Goal: Find specific page/section: Find specific page/section

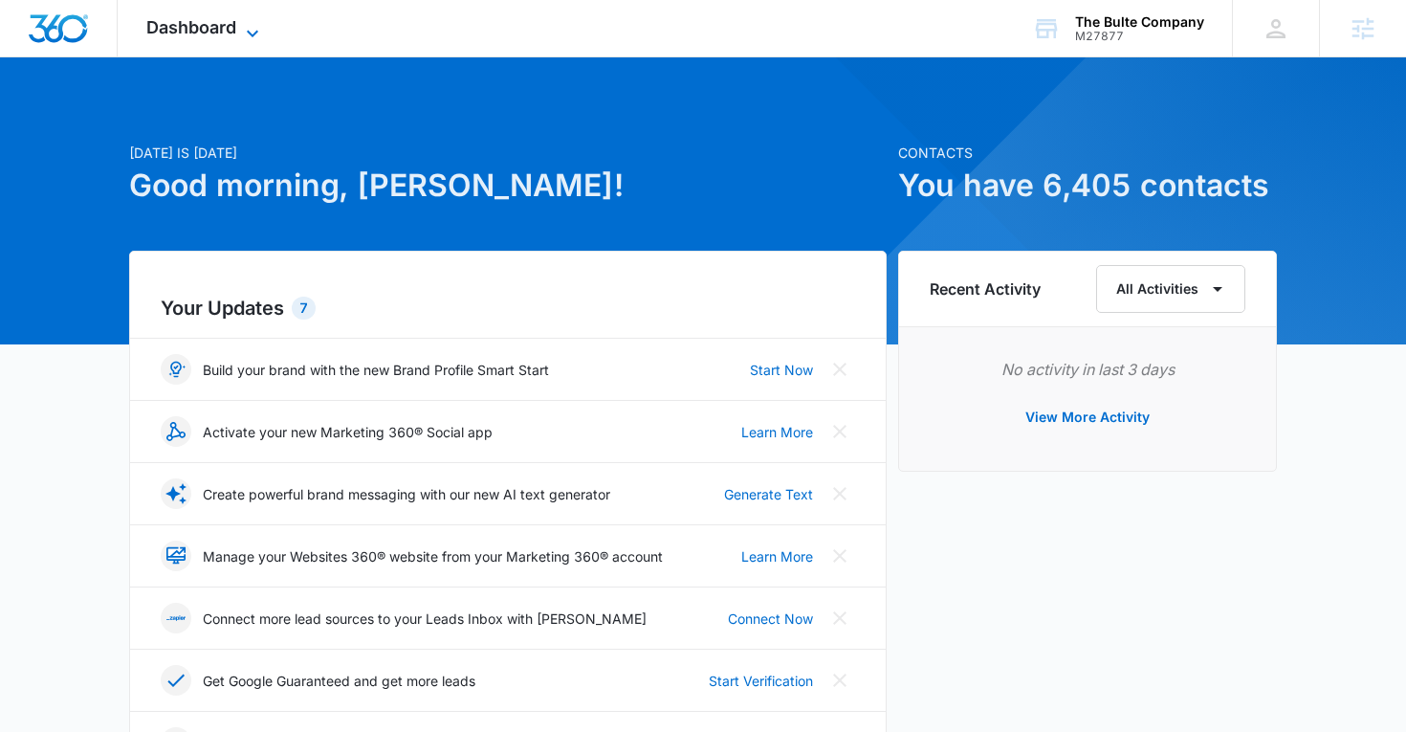
click at [199, 23] on span "Dashboard" at bounding box center [191, 27] width 90 height 20
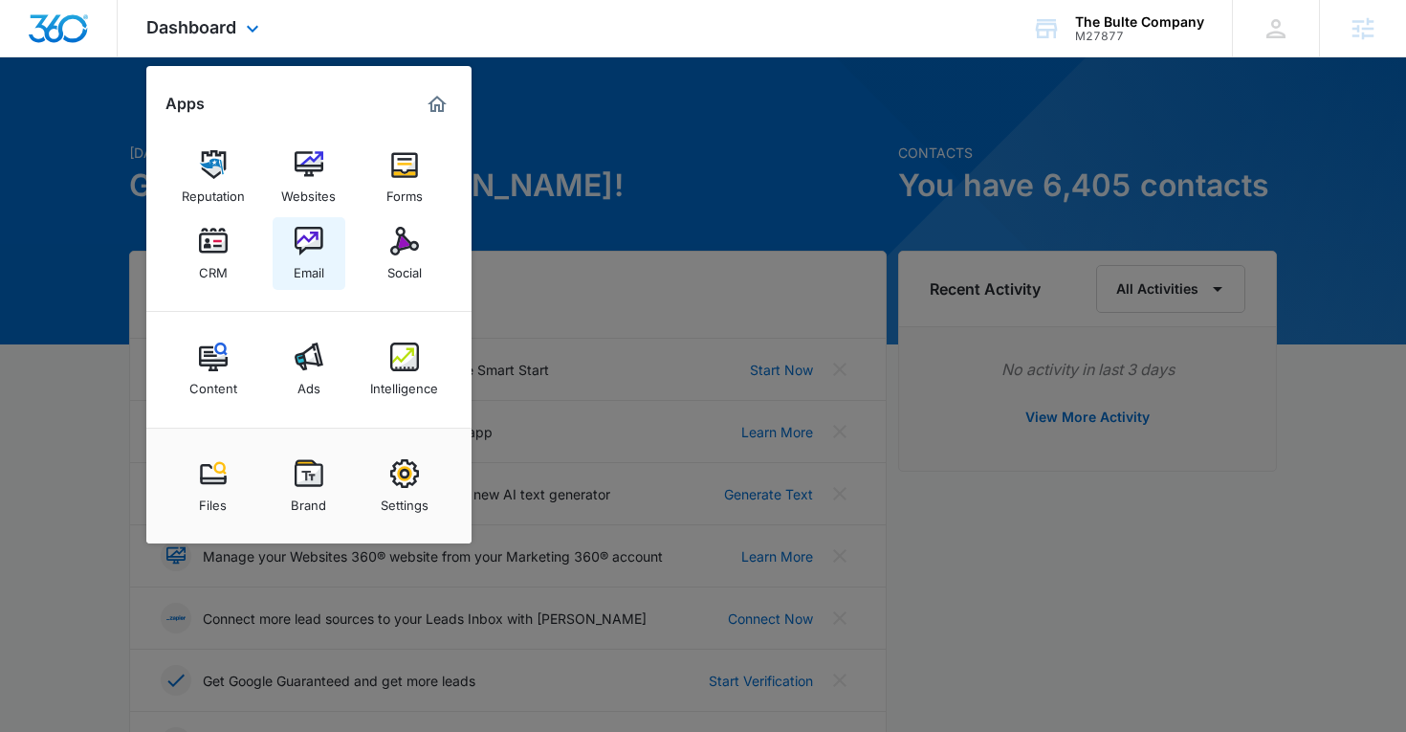
click at [304, 235] on img at bounding box center [309, 241] width 29 height 29
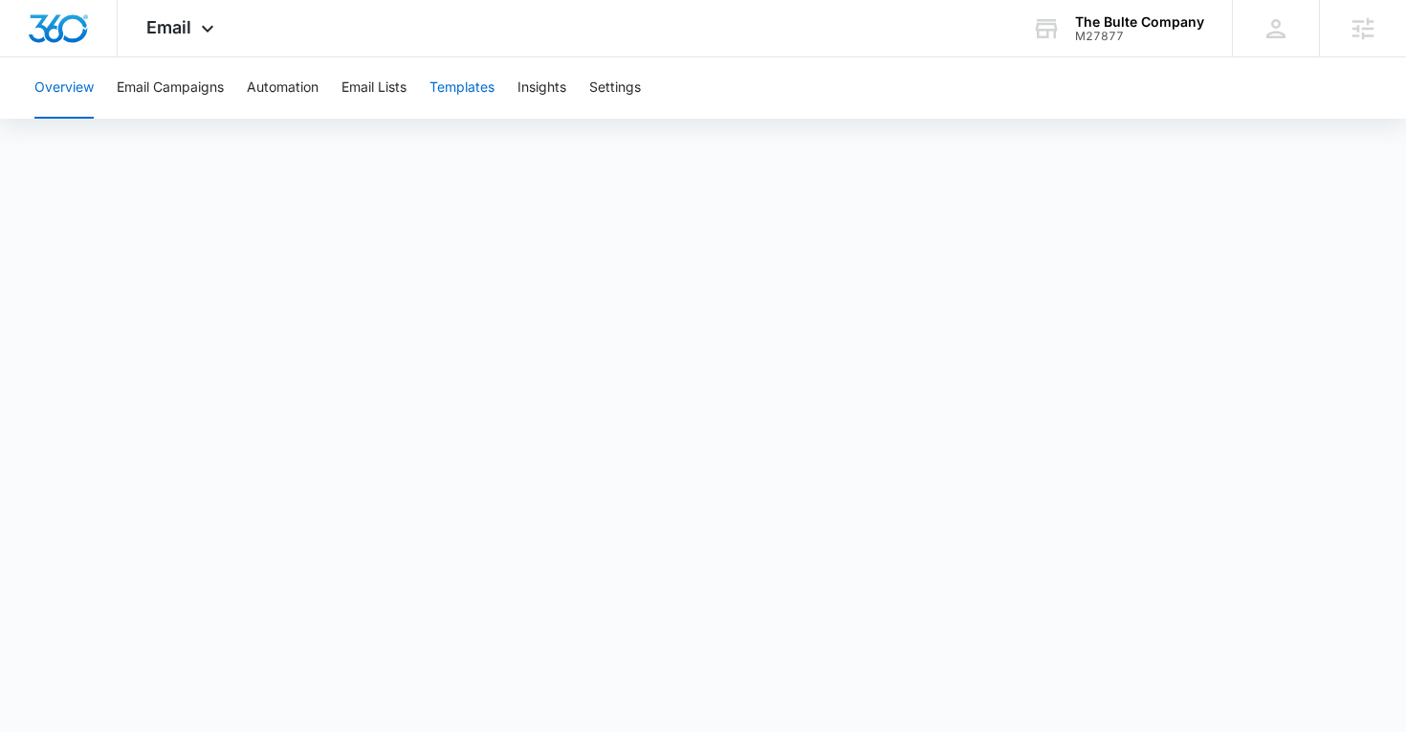
click at [487, 94] on button "Templates" at bounding box center [462, 87] width 65 height 61
